Goal: Check status: Check status

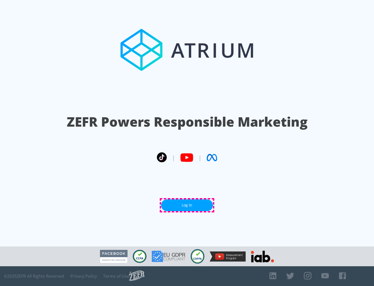
click at [187, 205] on link "Log In" at bounding box center [187, 205] width 52 height 12
